Goal: Transaction & Acquisition: Subscribe to service/newsletter

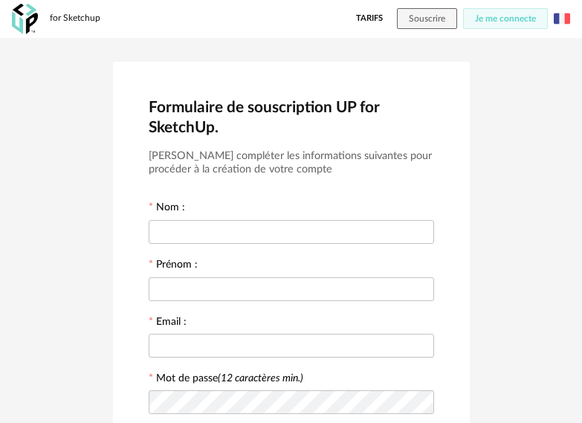
scroll to position [74, 0]
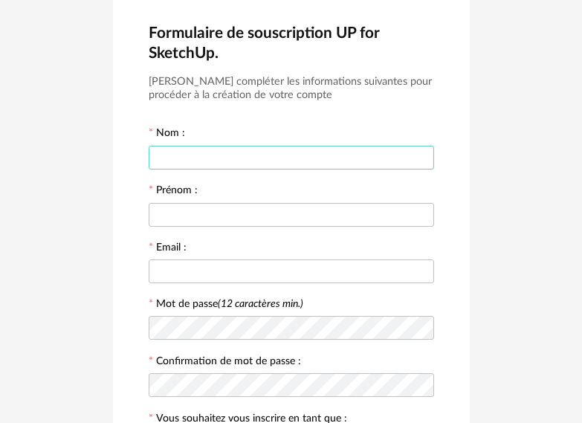
click at [248, 154] on input "text" at bounding box center [292, 158] width 286 height 24
type input "******"
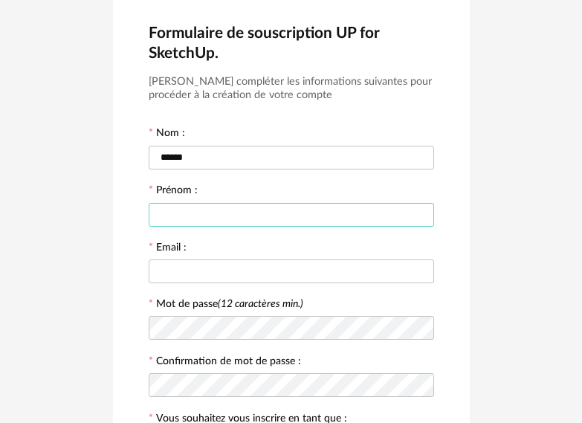
click at [202, 205] on input "text" at bounding box center [292, 215] width 286 height 24
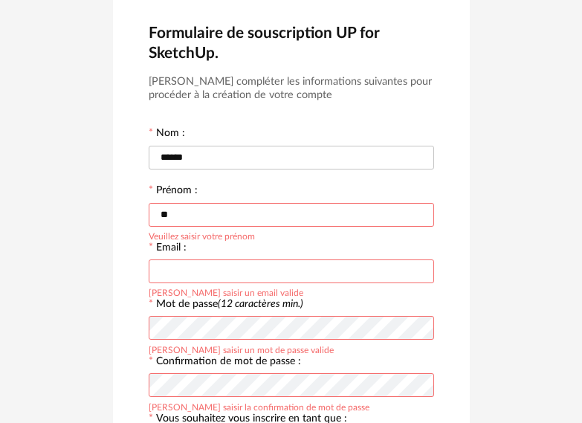
type input "*"
type input "****"
click at [243, 276] on input "text" at bounding box center [292, 272] width 286 height 24
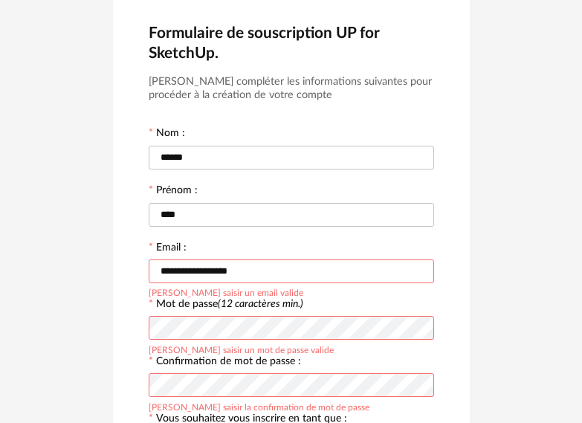
type input "**********"
click at [281, 400] on div "[PERSON_NAME] saisir la confirmation de mot de passe" at bounding box center [259, 406] width 221 height 12
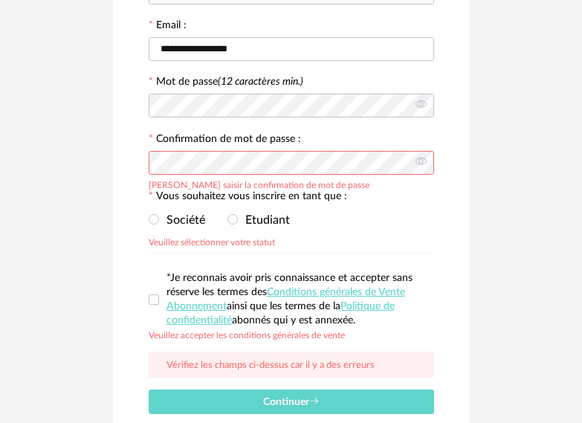
scroll to position [372, 0]
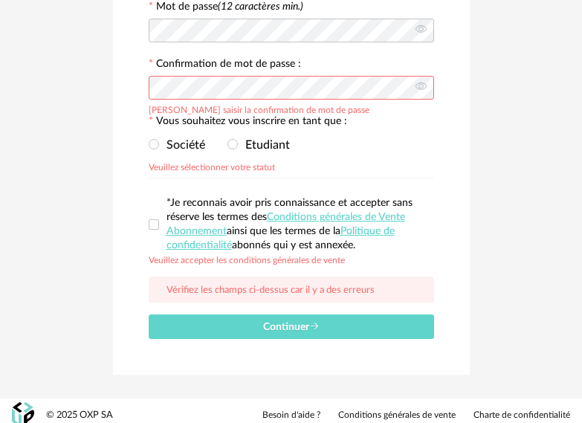
click at [382, 145] on div "Société Etudiant Veuillez sélectionner votre statut" at bounding box center [292, 145] width 286 height 30
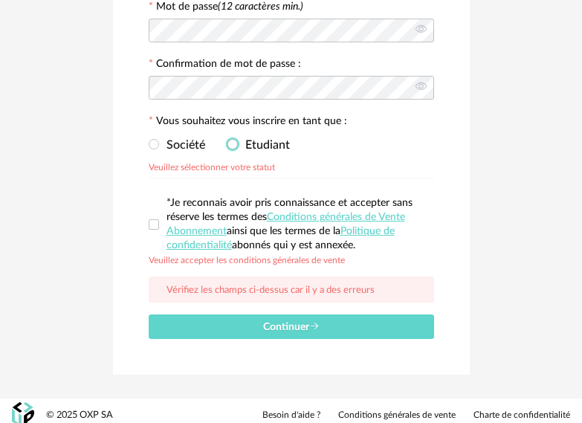
click at [241, 143] on span "Etudiant" at bounding box center [264, 145] width 52 height 12
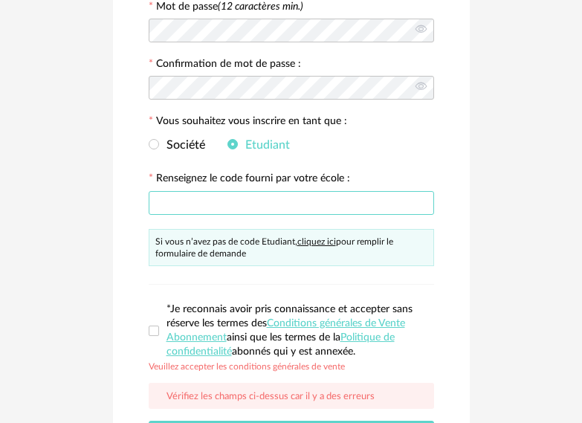
click at [193, 207] on input "text" at bounding box center [292, 203] width 286 height 24
type input "**********"
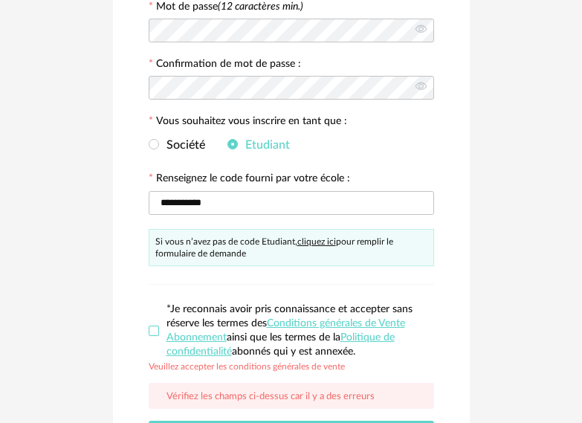
click at [151, 330] on span at bounding box center [154, 331] width 10 height 10
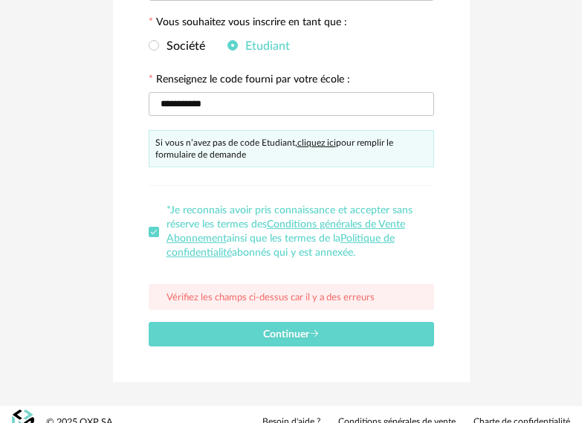
scroll to position [486, 0]
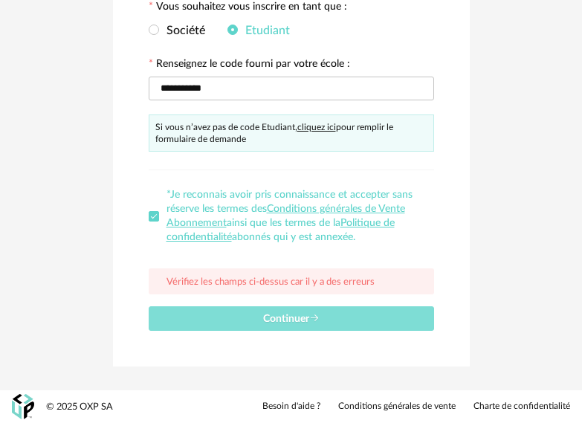
click at [263, 324] on span "Continuer" at bounding box center [291, 319] width 57 height 10
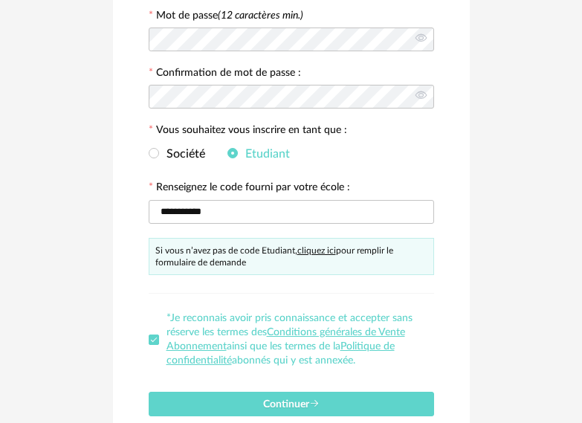
scroll to position [449, 0]
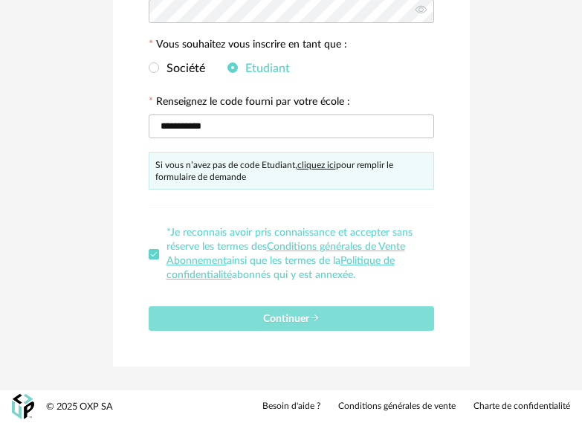
click at [286, 321] on span "Continuer" at bounding box center [291, 319] width 57 height 10
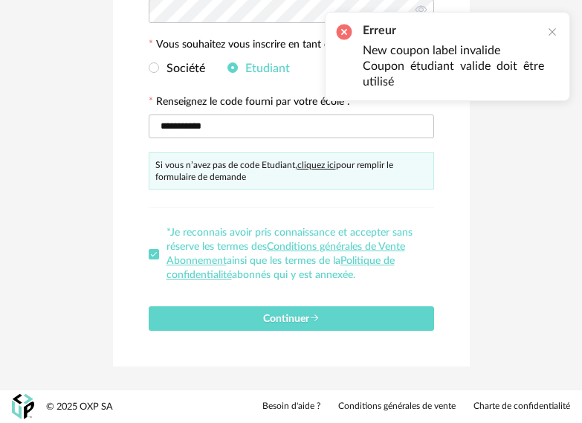
click at [153, 61] on div "Société Etudiant" at bounding box center [292, 69] width 286 height 30
click at [153, 65] on span at bounding box center [154, 67] width 10 height 10
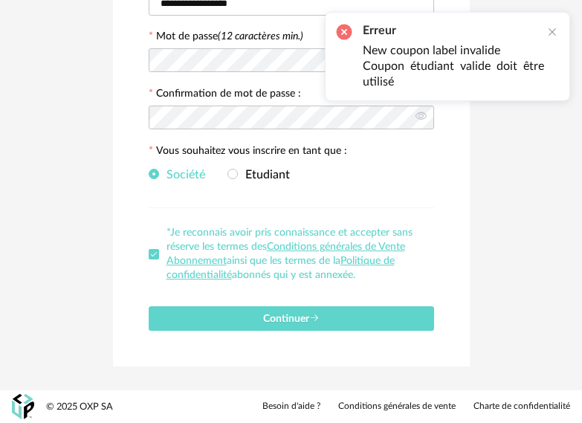
scroll to position [342, 0]
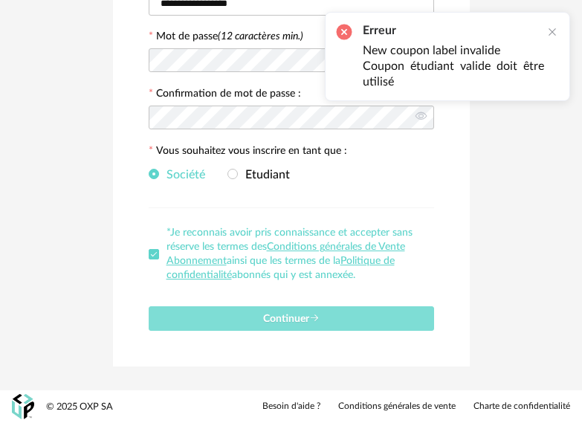
click at [234, 312] on button "Continuer" at bounding box center [292, 318] width 286 height 25
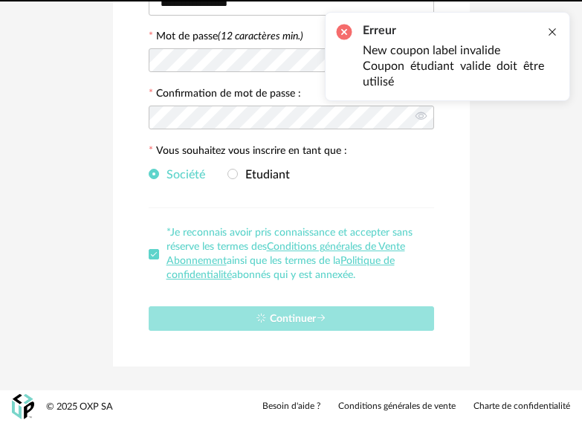
click at [556, 30] on div at bounding box center [553, 32] width 12 height 12
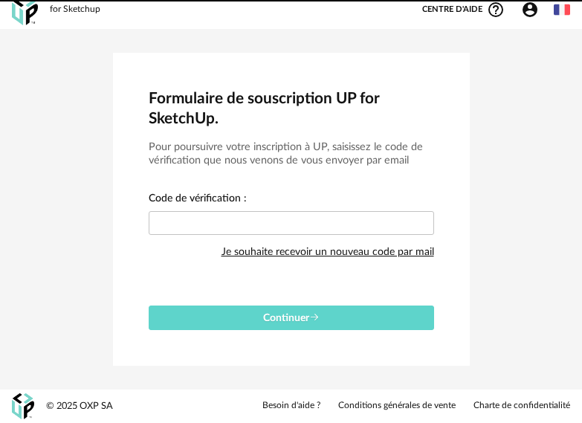
scroll to position [9, 0]
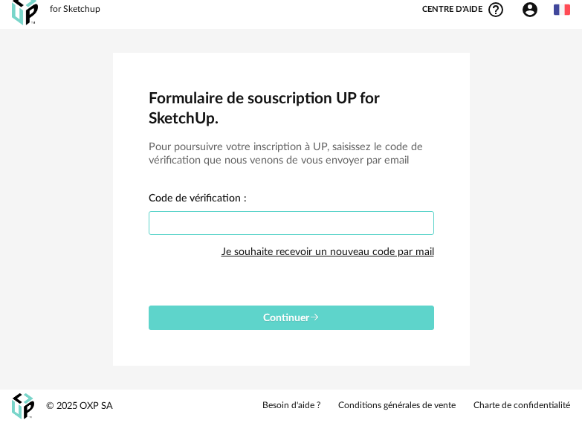
click at [237, 218] on input "text" at bounding box center [292, 223] width 286 height 24
click at [273, 227] on input "text" at bounding box center [292, 223] width 286 height 24
paste input "****"
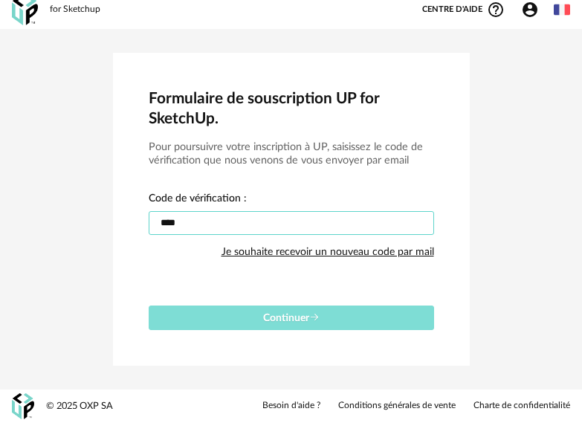
type input "****"
click at [325, 318] on button "Continuer" at bounding box center [292, 318] width 286 height 25
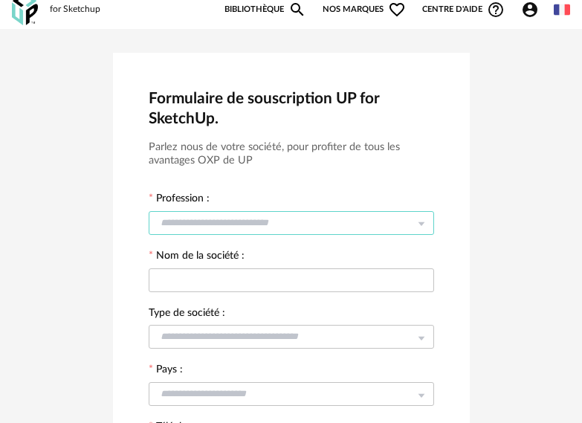
click at [386, 222] on input "text" at bounding box center [292, 223] width 286 height 24
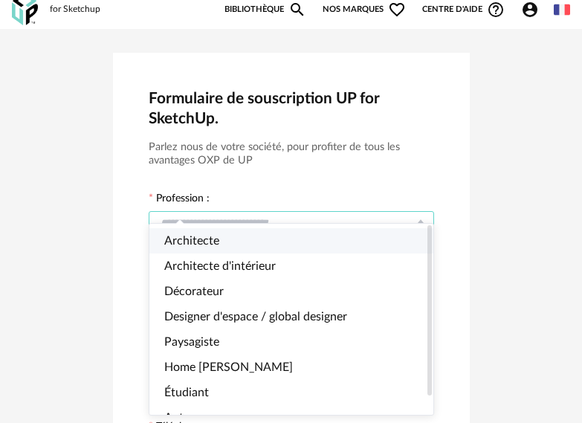
click at [399, 244] on li "Architecte" at bounding box center [298, 240] width 297 height 25
type input "**********"
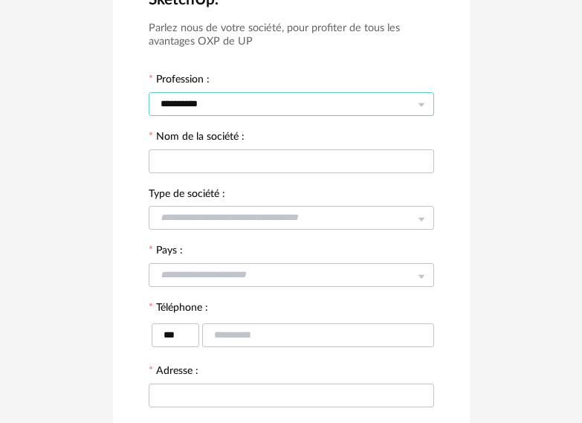
scroll to position [158, 0]
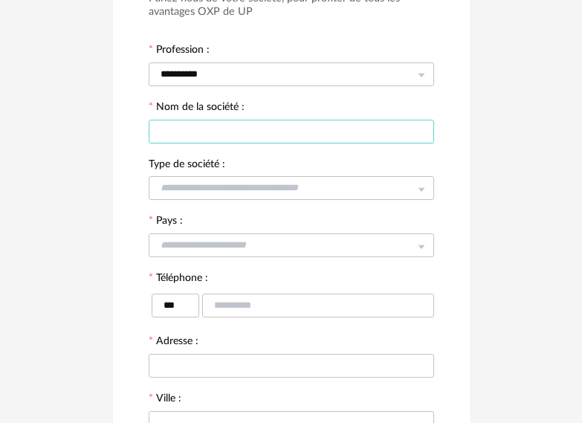
click at [402, 131] on input "text" at bounding box center [292, 132] width 286 height 24
type input "********"
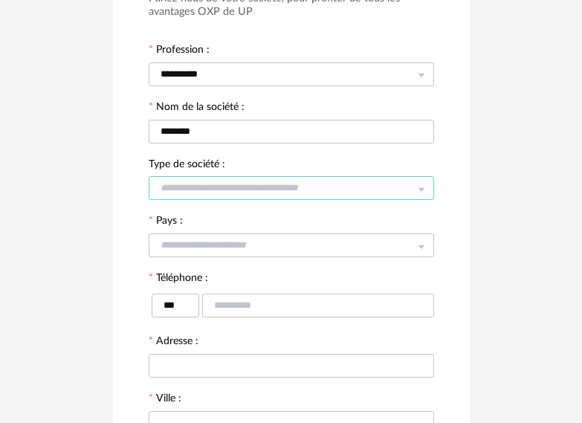
click at [382, 186] on input "text" at bounding box center [292, 188] width 286 height 24
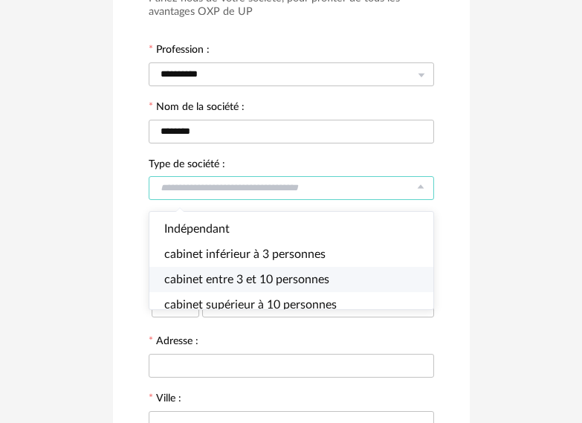
click at [323, 277] on span "cabinet entre 3 et 10 personnes" at bounding box center [246, 280] width 165 height 12
type input "**********"
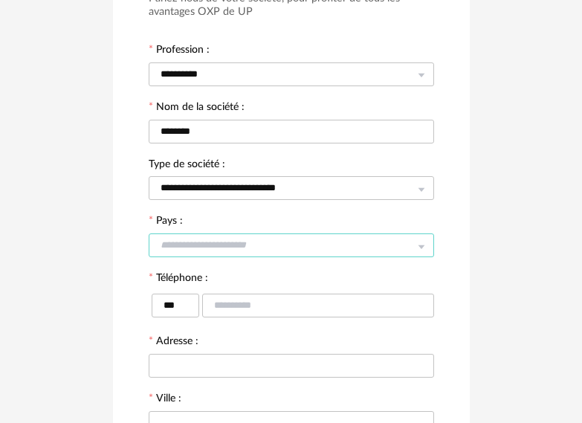
click at [308, 237] on input "text" at bounding box center [292, 246] width 286 height 24
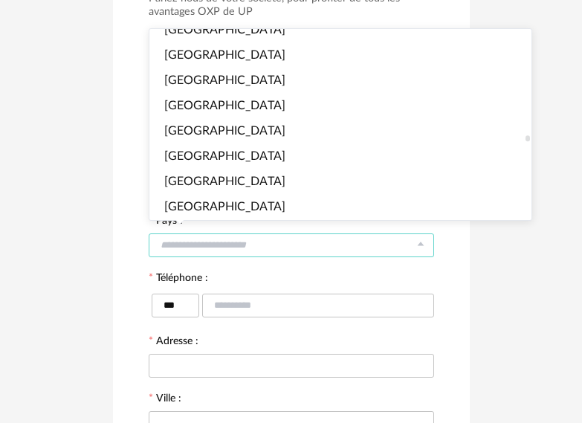
scroll to position [3422, 0]
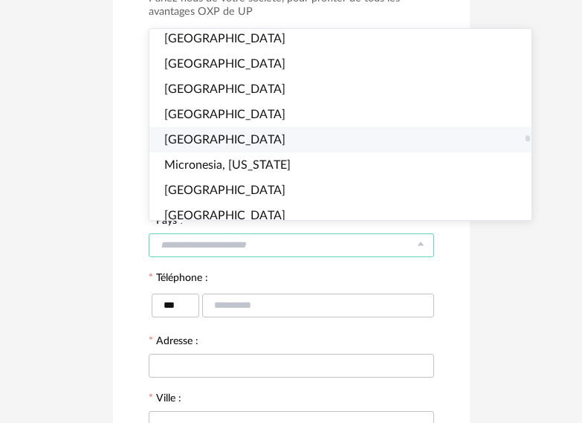
click at [211, 139] on li "Mexico" at bounding box center [347, 139] width 395 height 25
type input "******"
type input "***"
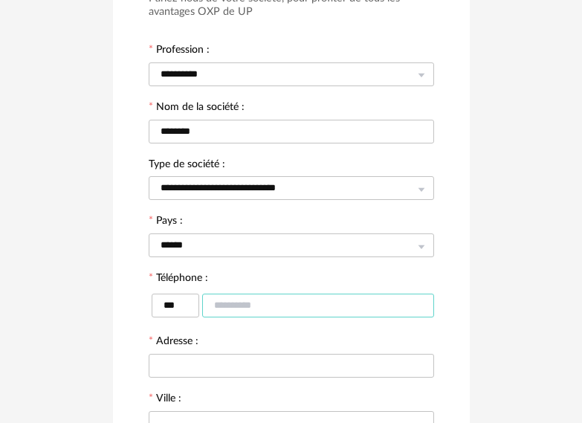
click at [249, 310] on input "text" at bounding box center [318, 306] width 232 height 24
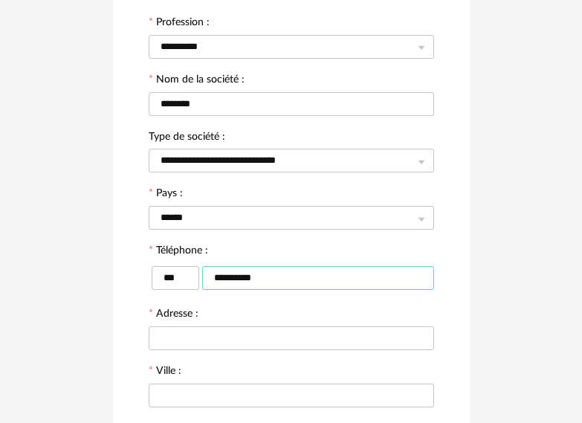
scroll to position [306, 0]
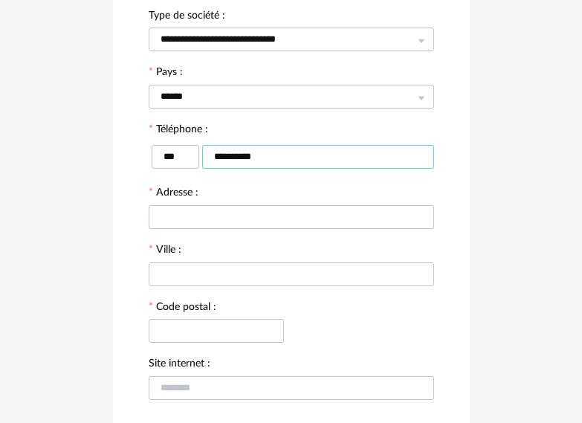
type input "**********"
click at [248, 224] on input "text" at bounding box center [292, 217] width 286 height 24
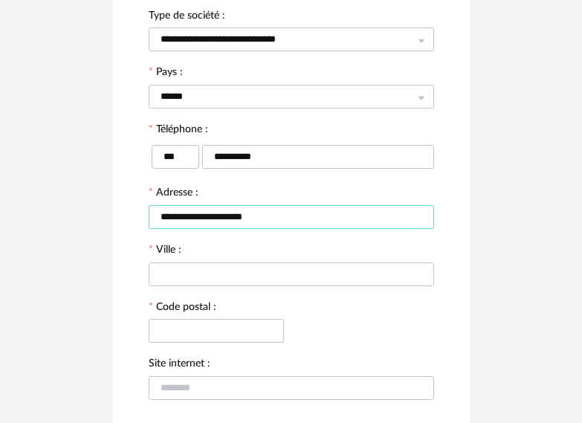
type input "**********"
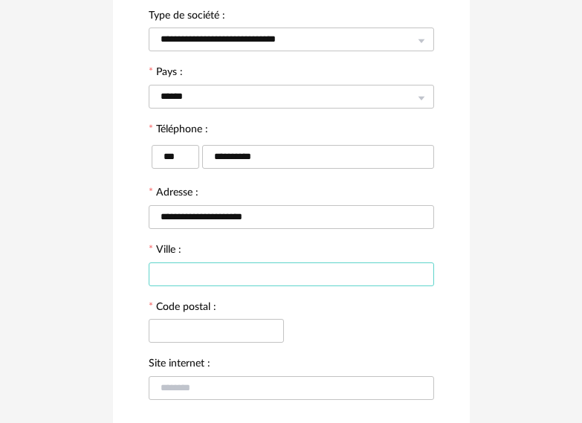
click at [260, 274] on input "text" at bounding box center [292, 275] width 286 height 24
type input "*"
type input "*******"
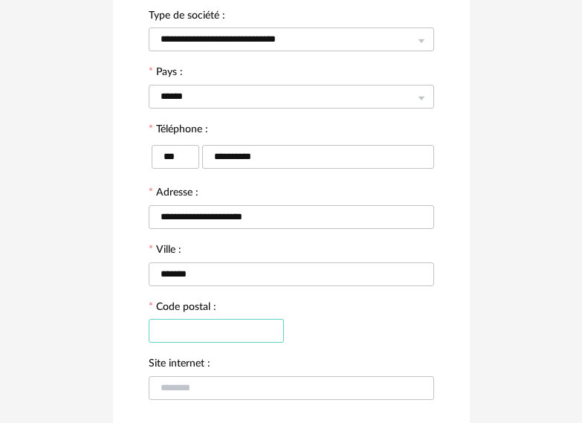
click at [241, 324] on input "text" at bounding box center [216, 331] width 135 height 24
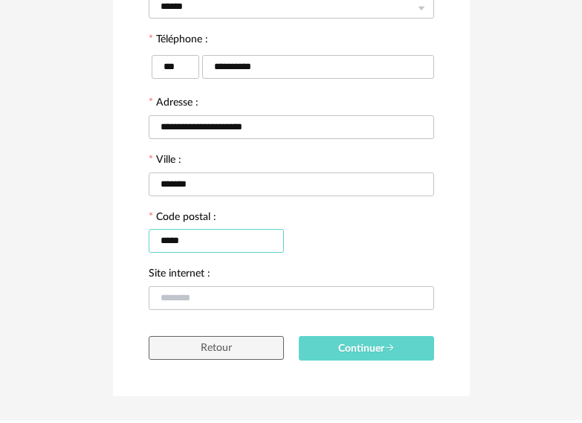
scroll to position [427, 0]
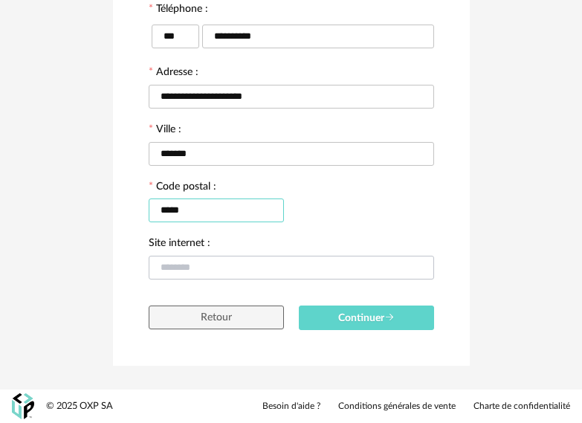
type input "*****"
click at [299, 259] on input "text" at bounding box center [292, 268] width 286 height 24
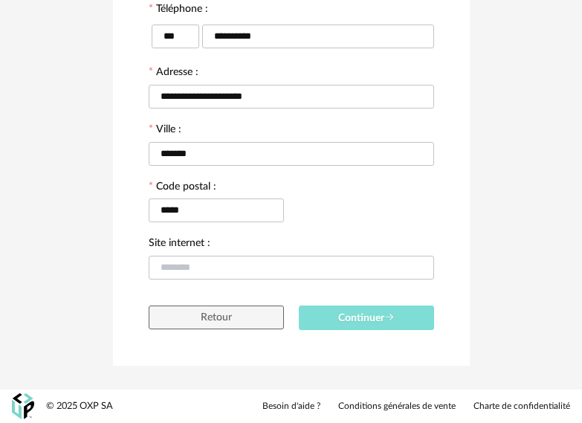
click at [349, 318] on span "Continuer" at bounding box center [366, 318] width 57 height 10
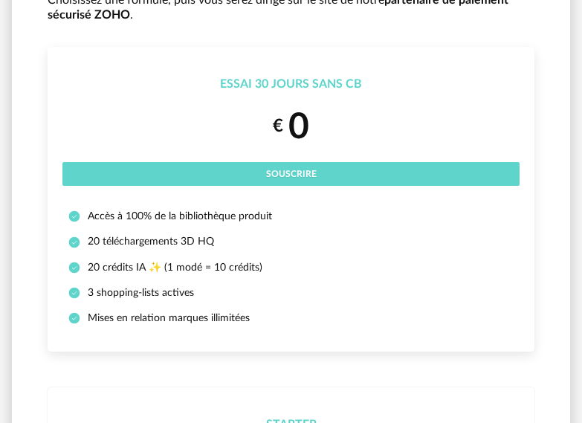
scroll to position [149, 0]
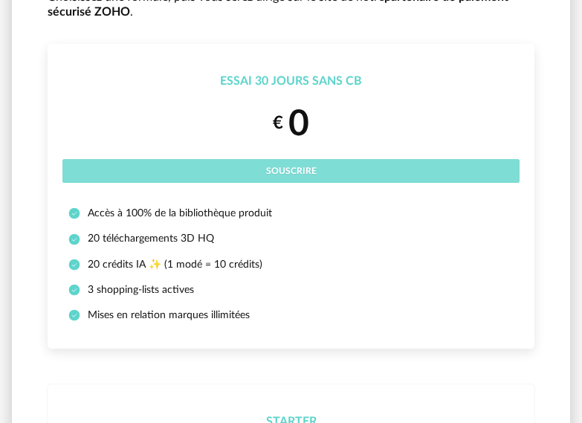
click at [266, 170] on button "Souscrire" at bounding box center [290, 171] width 457 height 24
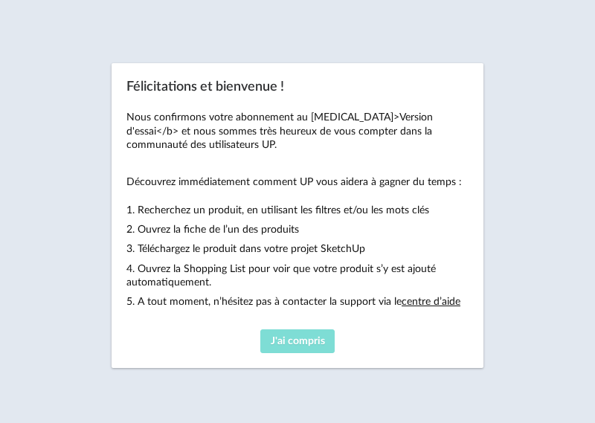
click at [301, 342] on span "J'ai compris" at bounding box center [298, 341] width 54 height 10
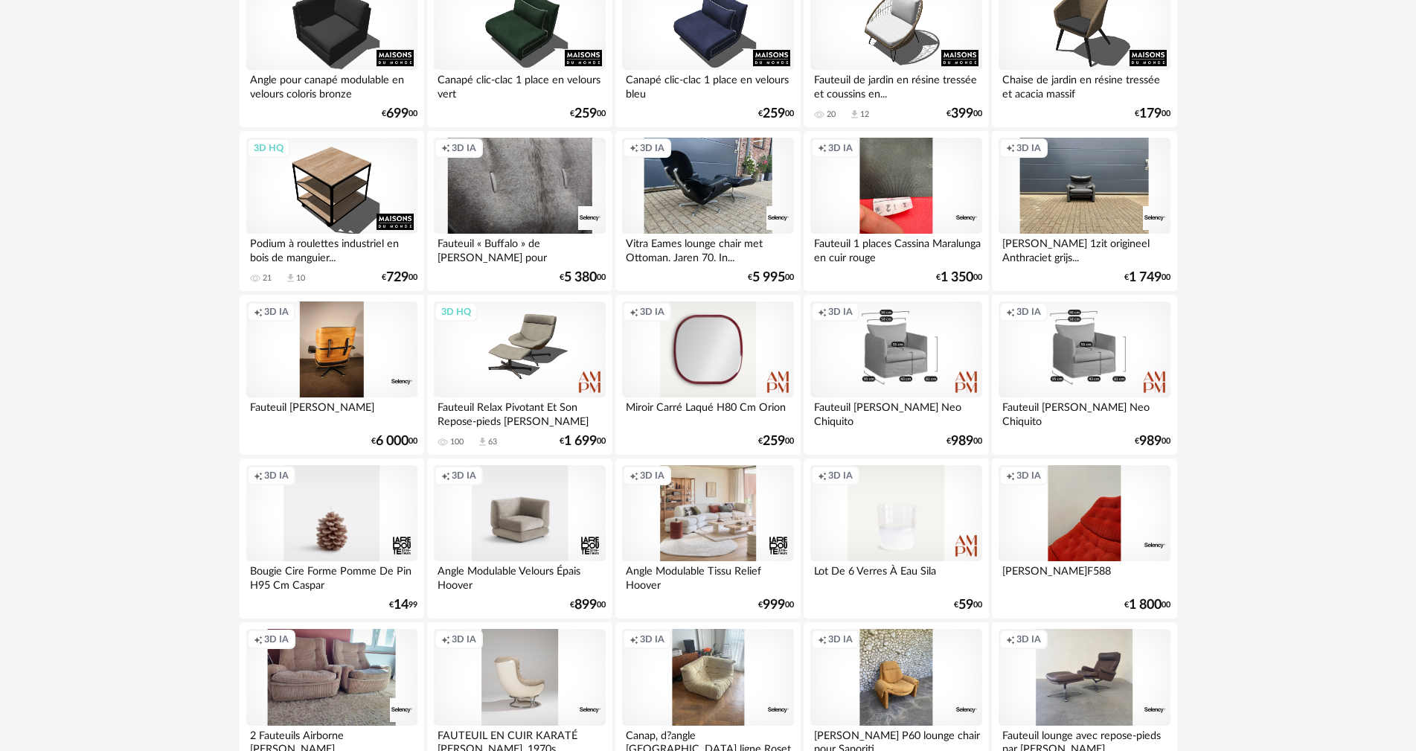
scroll to position [818, 0]
click at [553, 388] on div "3D HQ" at bounding box center [519, 349] width 171 height 97
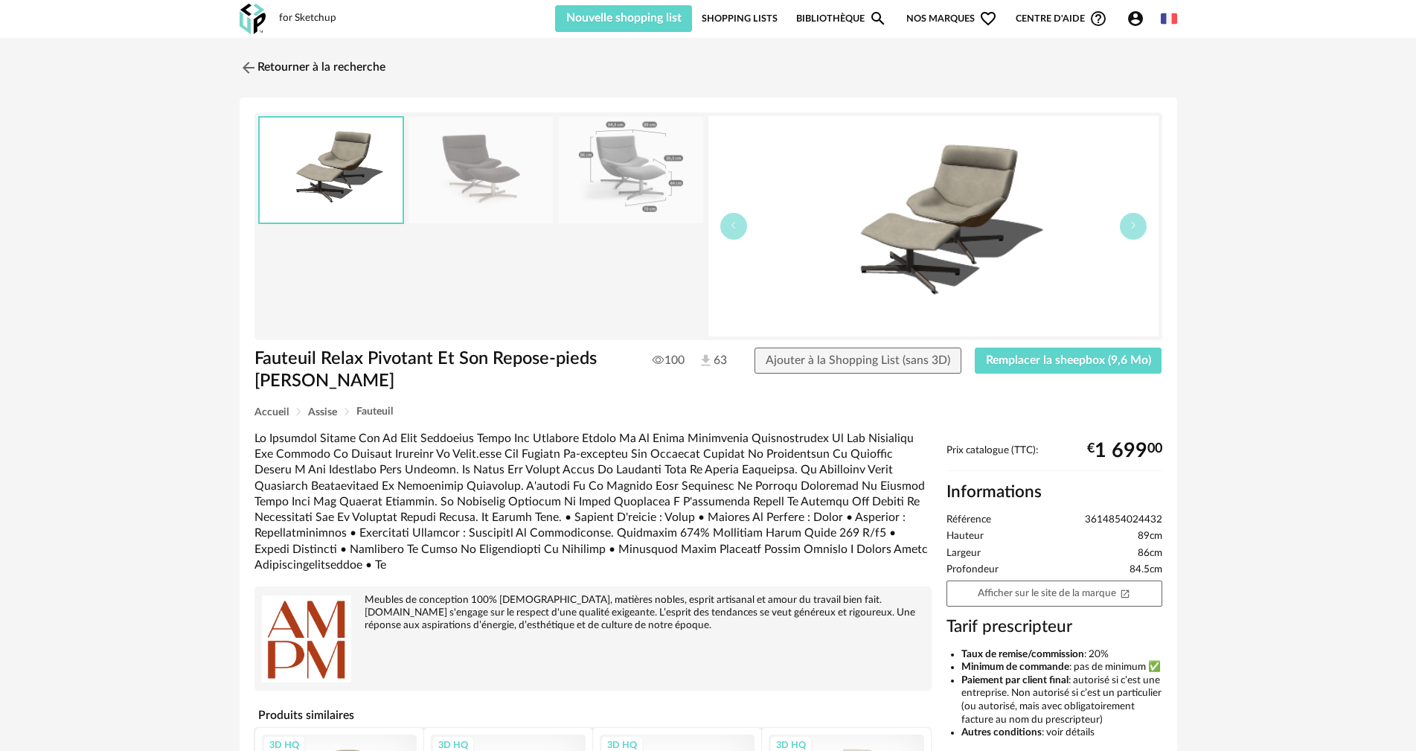
click at [594, 360] on span "63" at bounding box center [712, 361] width 29 height 16
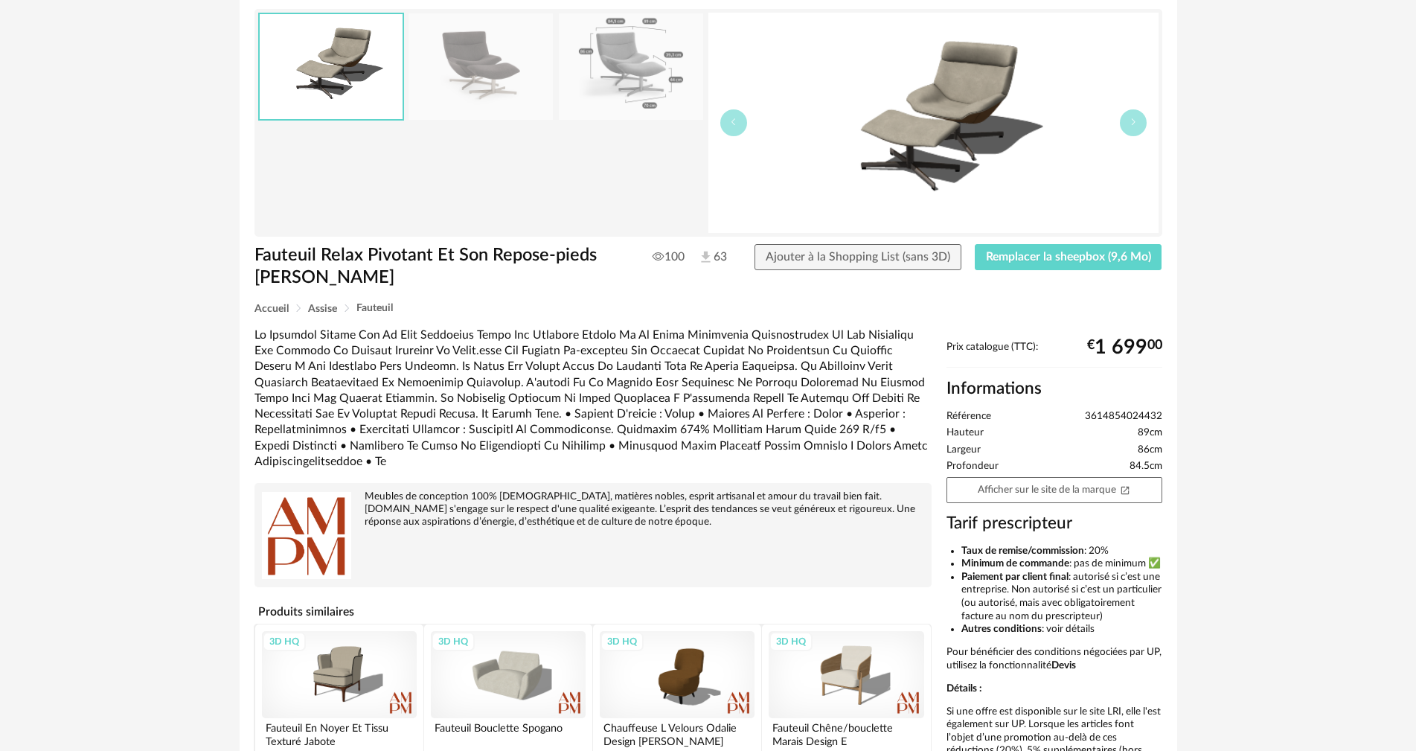
scroll to position [149, 0]
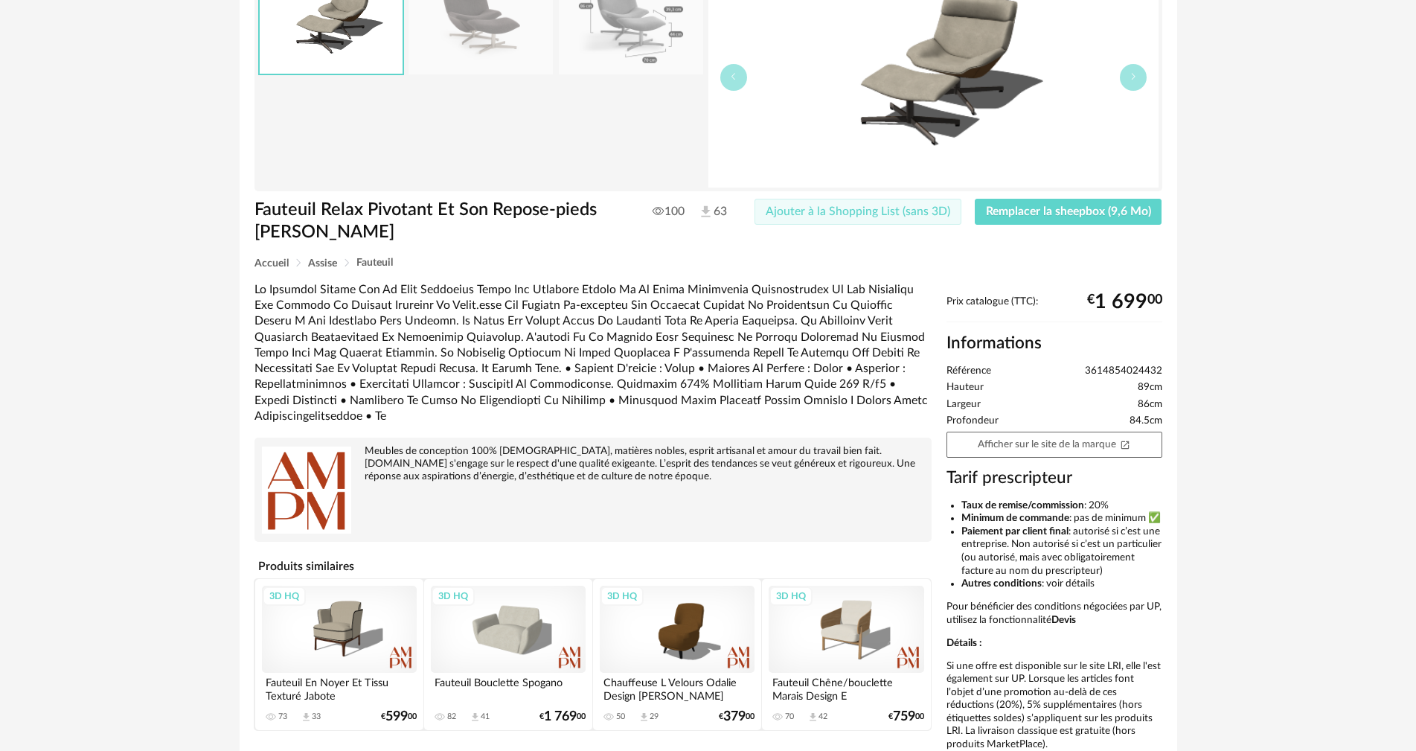
click at [594, 208] on span "Ajouter à la Shopping List (sans 3D)" at bounding box center [857, 211] width 184 height 12
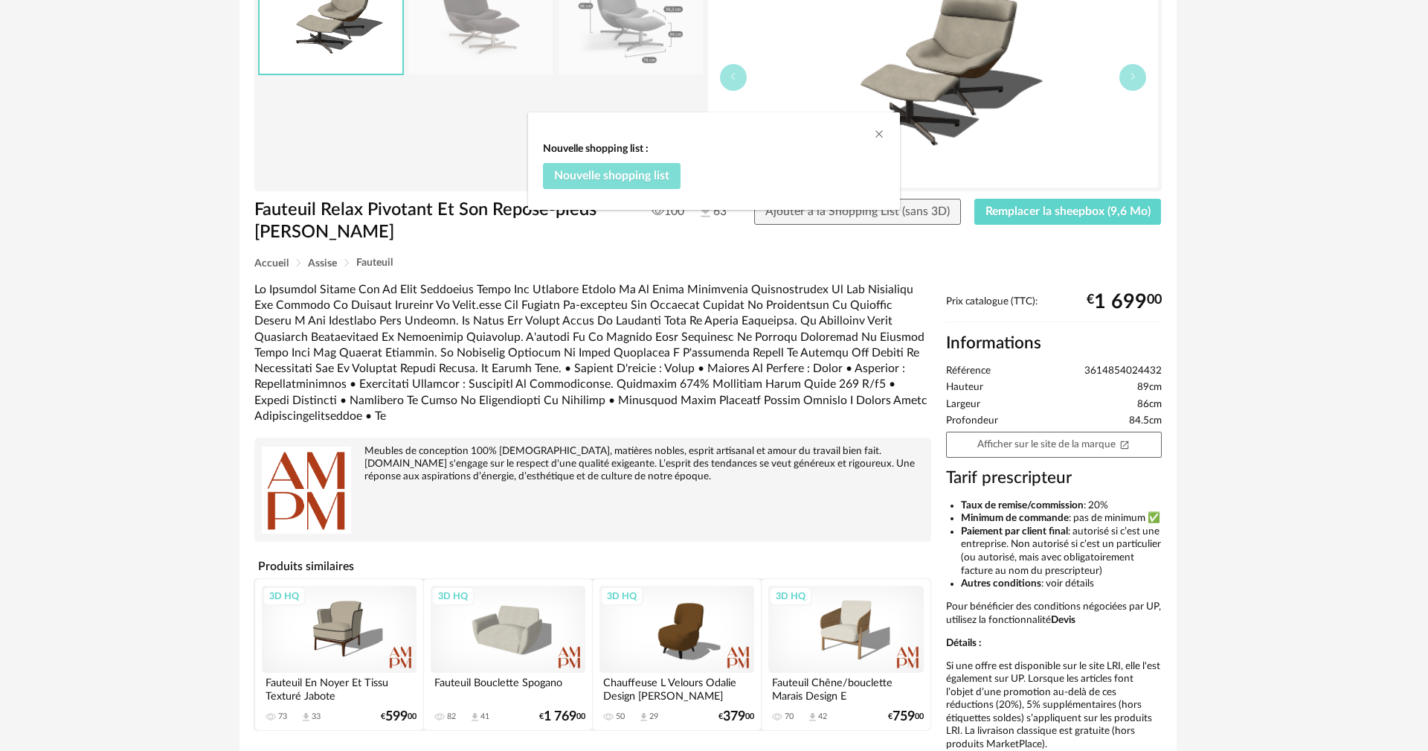
click at [594, 186] on button "Nouvelle shopping list" at bounding box center [612, 176] width 138 height 27
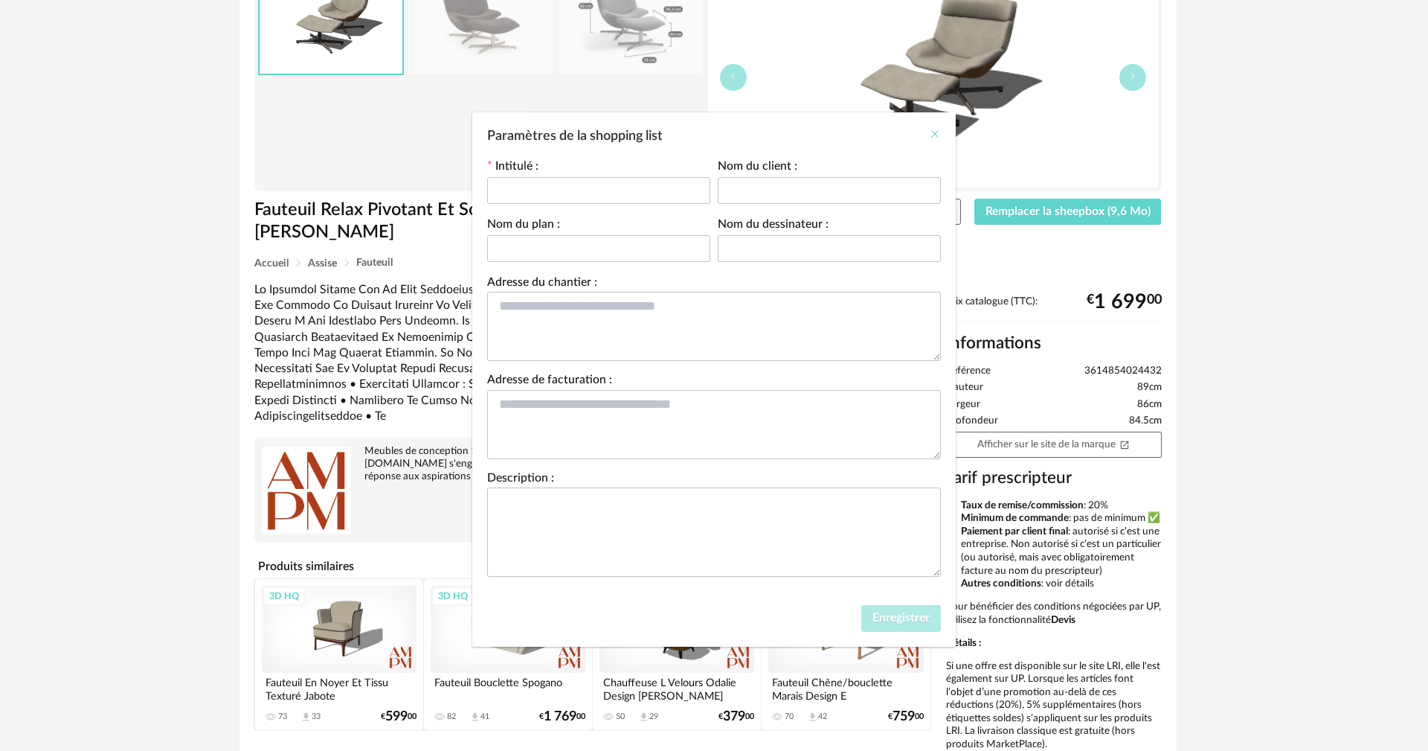
click at [594, 129] on icon "Close" at bounding box center [935, 134] width 12 height 12
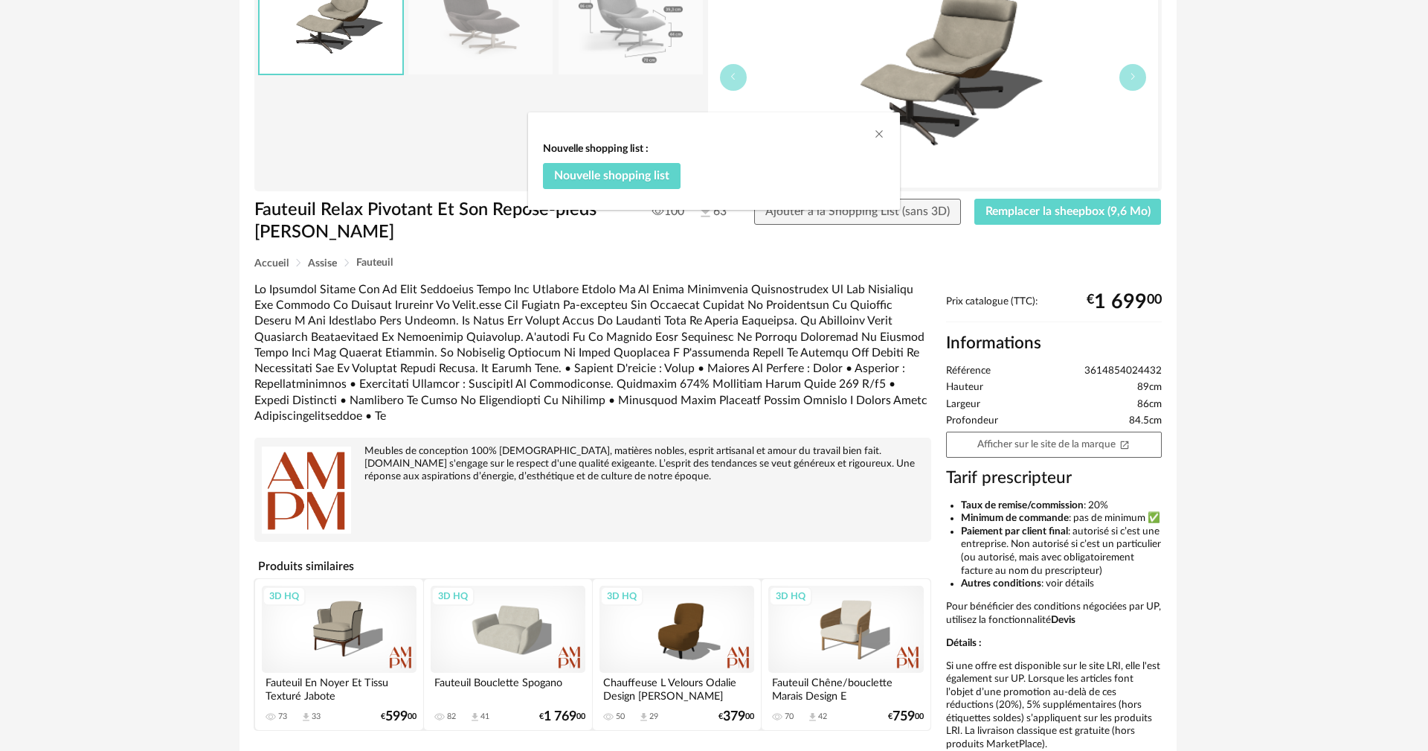
click at [594, 126] on div "dialog" at bounding box center [714, 123] width 372 height 22
click at [594, 132] on icon "Close" at bounding box center [879, 134] width 12 height 12
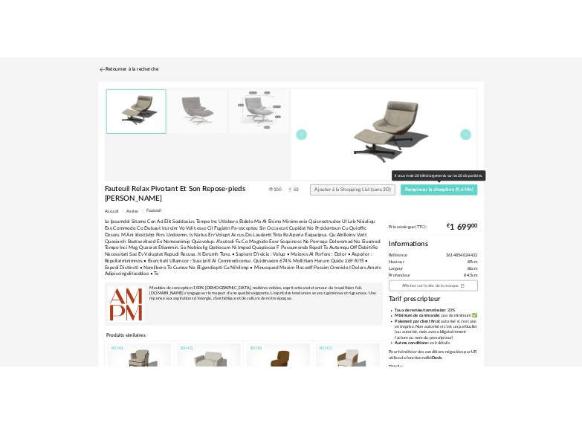
scroll to position [0, 0]
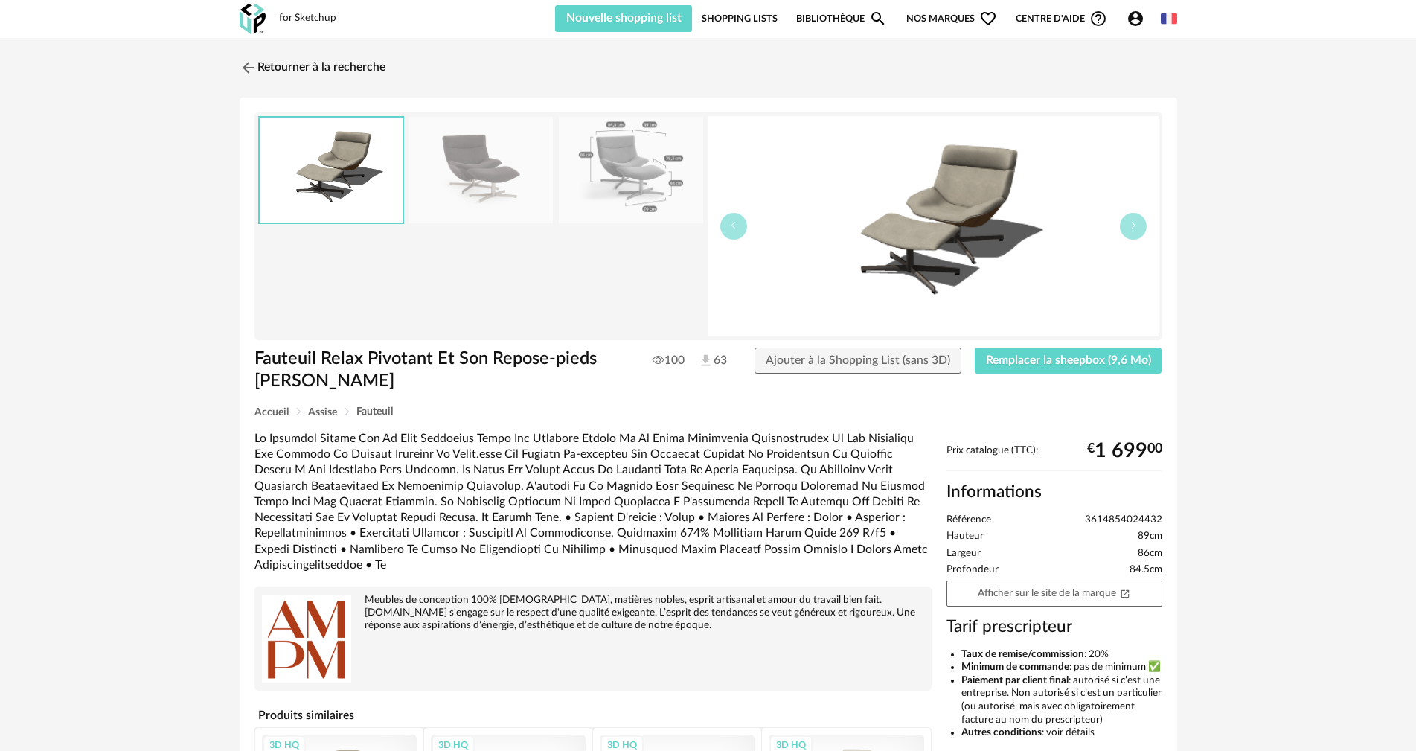
click at [594, 239] on img at bounding box center [933, 226] width 450 height 220
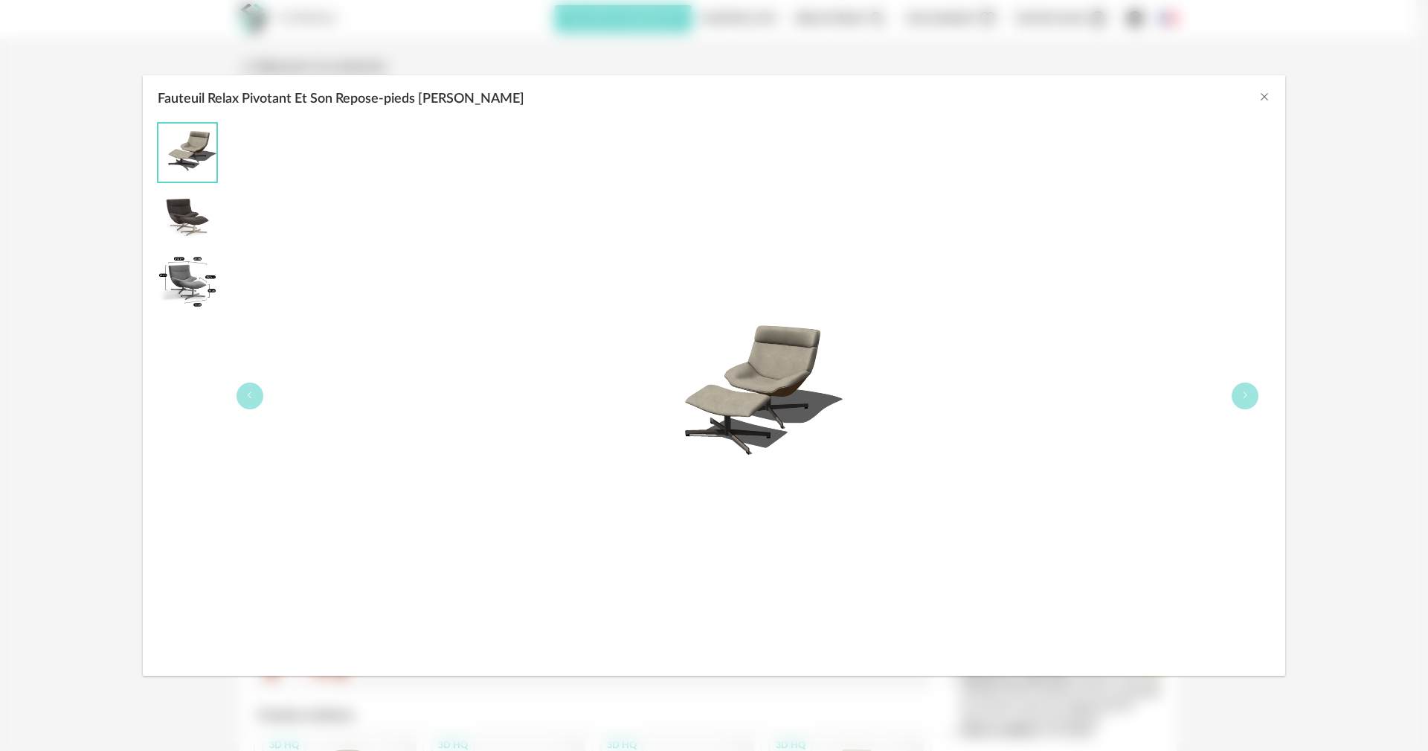
click at [594, 97] on div "Fauteuil Relax Pivotant Et Son Repose-pieds [PERSON_NAME]" at bounding box center [714, 95] width 1143 height 40
click at [594, 92] on icon "Close" at bounding box center [1265, 97] width 12 height 12
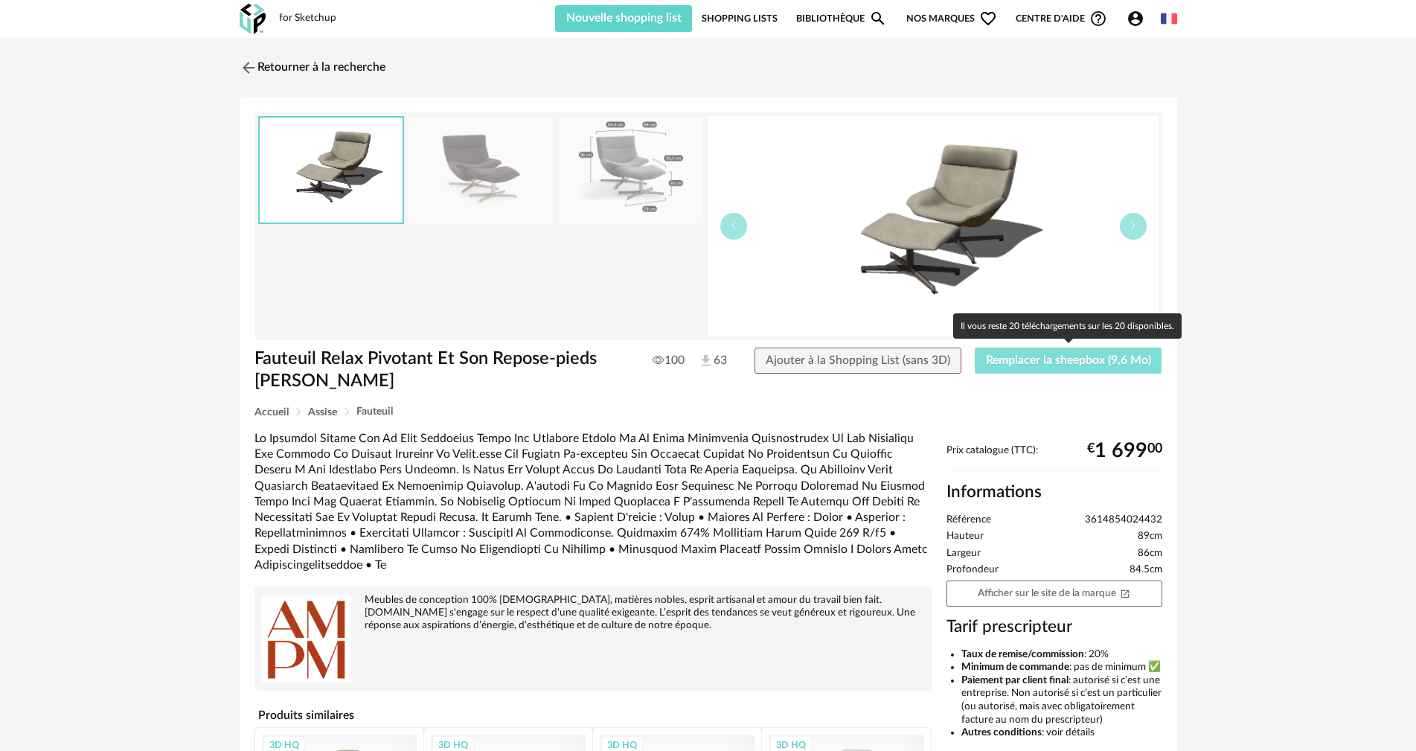
click at [594, 366] on button "Remplacer la sheepbox (9,6 Mo)" at bounding box center [1067, 360] width 187 height 27
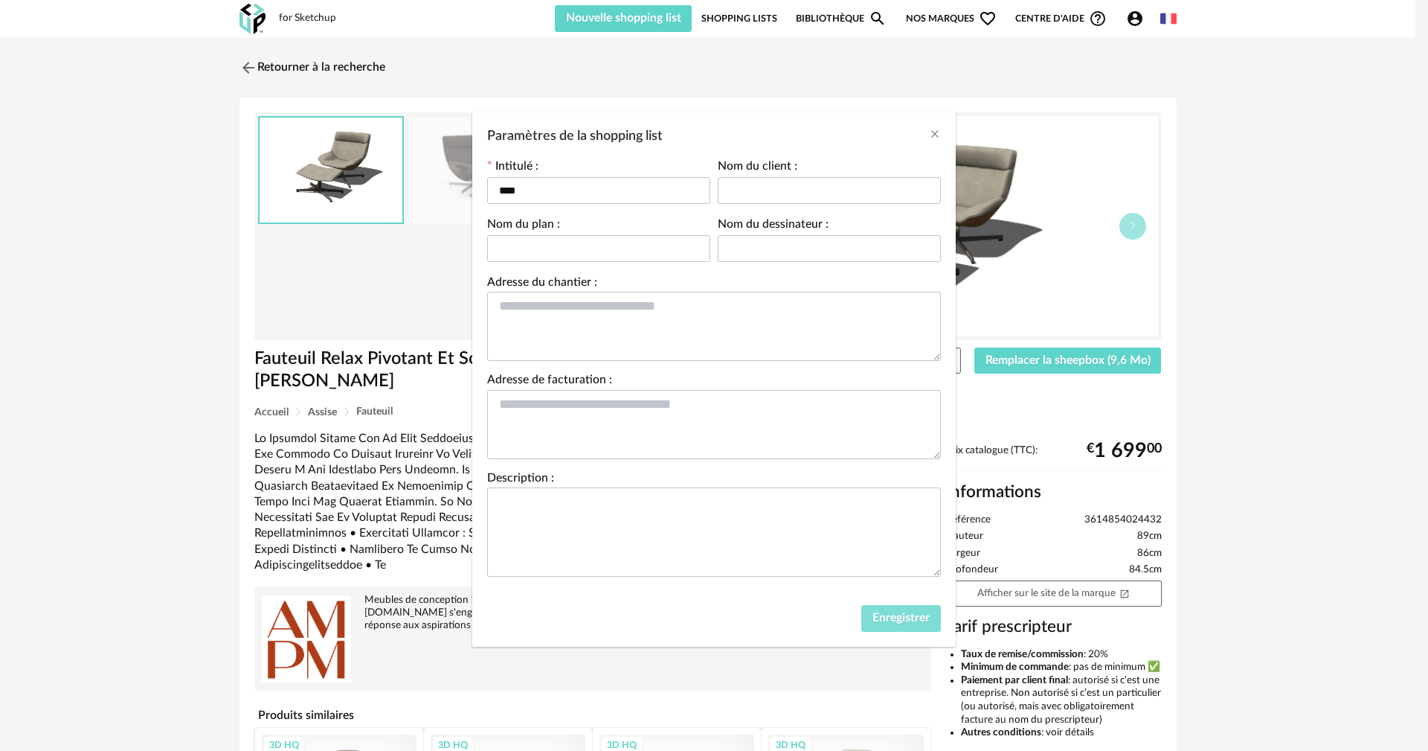
click at [594, 423] on span "Enregistrer" at bounding box center [901, 617] width 57 height 12
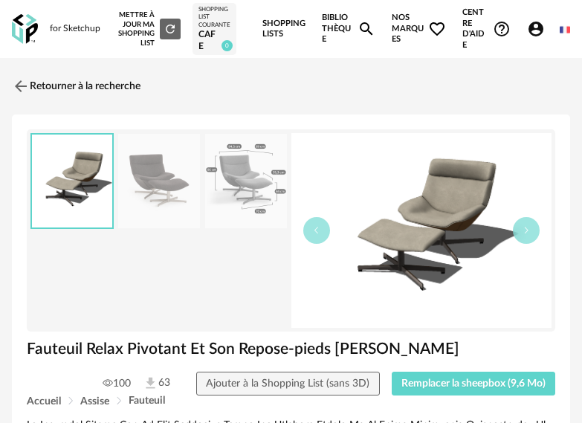
click at [466, 249] on img at bounding box center [422, 230] width 261 height 195
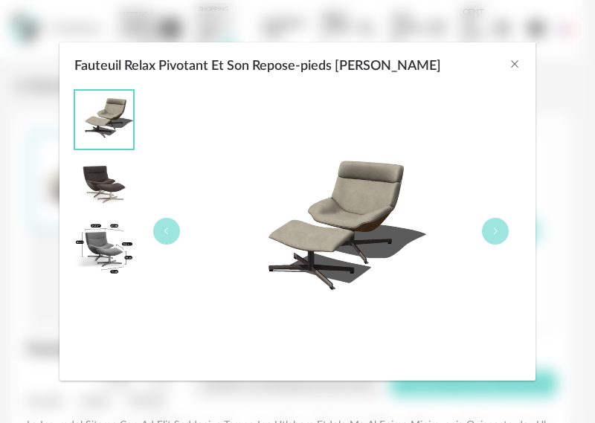
click at [507, 62] on div "Fauteuil Relax Pivotant Et Son Repose-pieds [PERSON_NAME]" at bounding box center [298, 62] width 476 height 40
click at [515, 70] on button "Close" at bounding box center [515, 65] width 12 height 16
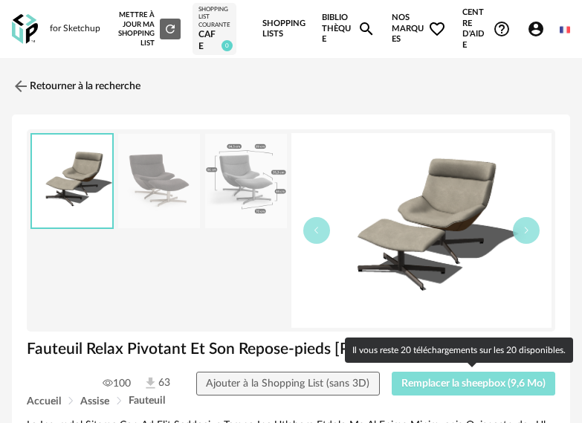
click at [490, 386] on span "Remplacer la sheepbox (9,6 Mo)" at bounding box center [474, 384] width 144 height 10
